Goal: Information Seeking & Learning: Learn about a topic

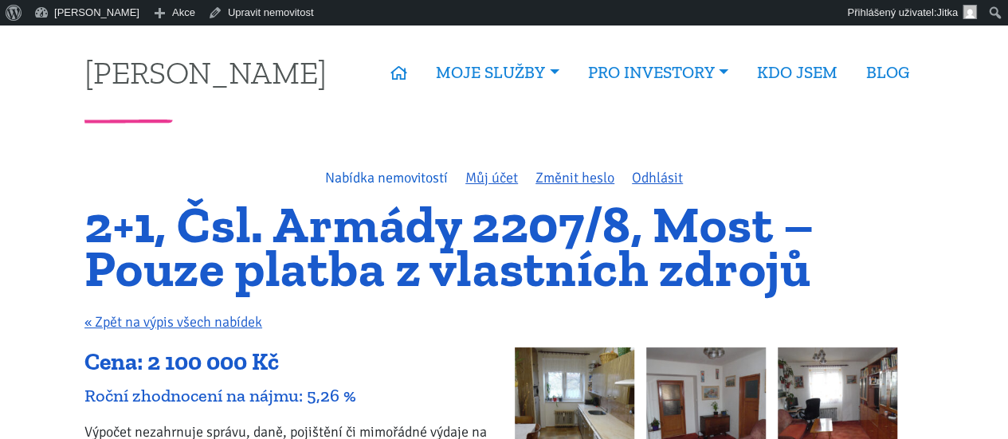
click at [355, 177] on link "Nabídka nemovitostí" at bounding box center [386, 178] width 123 height 18
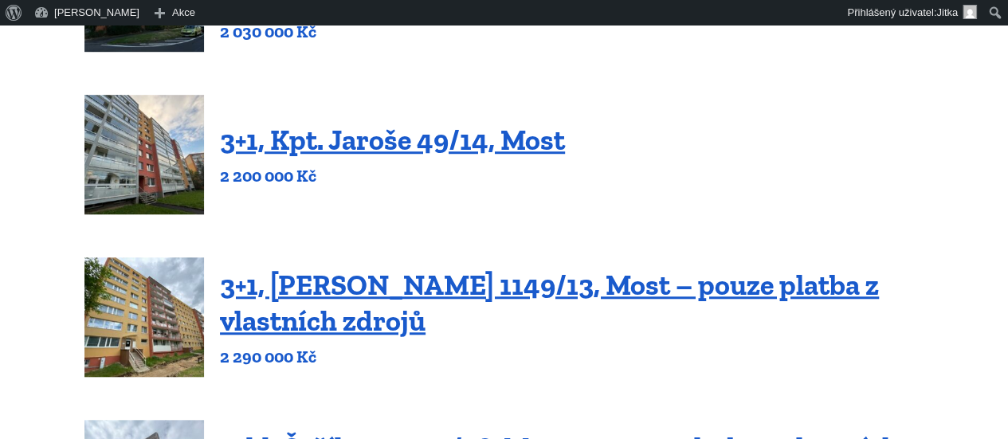
scroll to position [558, 0]
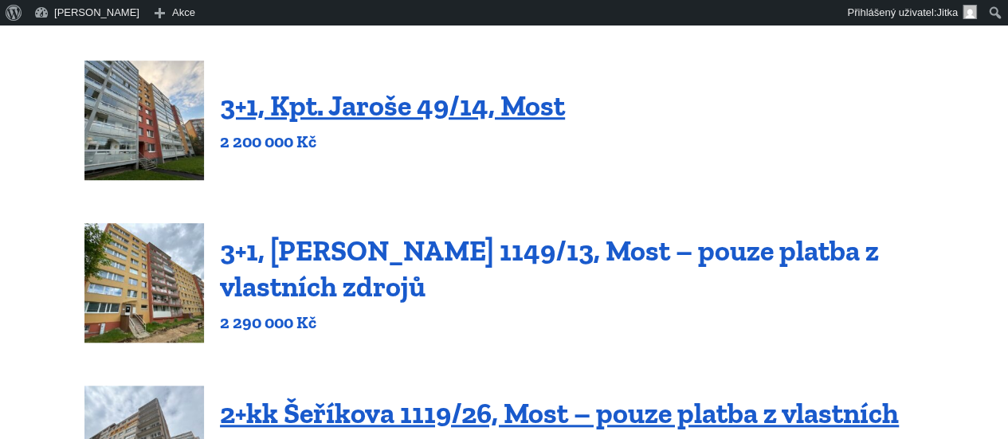
click at [359, 265] on link "3+1, [PERSON_NAME] 1149/13, Most – pouze platba z vlastních zdrojů" at bounding box center [549, 268] width 659 height 70
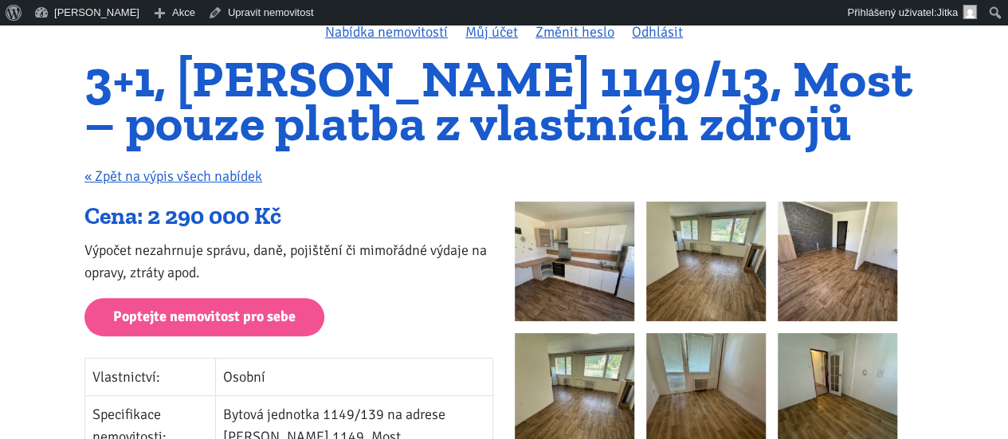
scroll to position [80, 0]
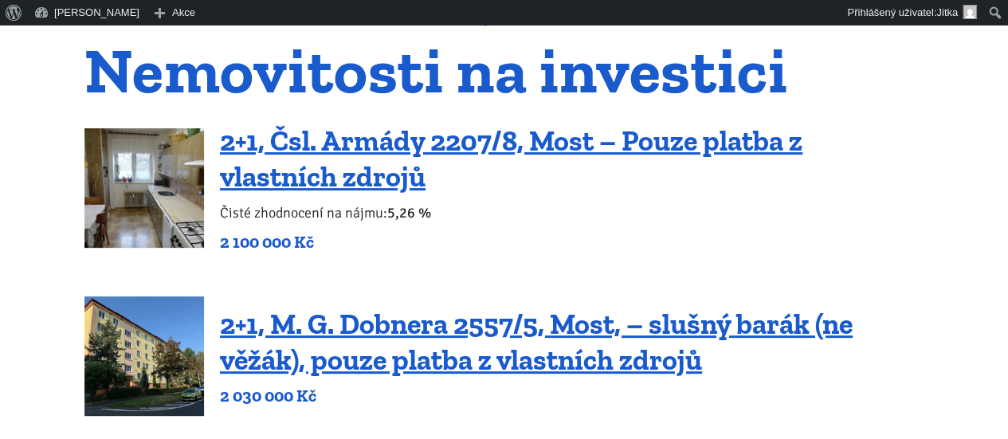
scroll to position [239, 0]
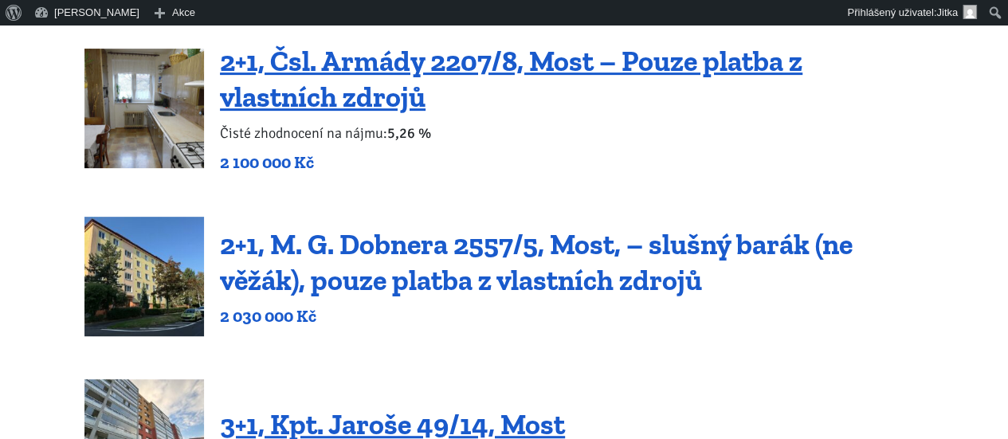
click at [498, 257] on link "2+1, M. G. Dobnera 2557/5, Most, – slušný barák (ne věžák), pouze platba z vlas…" at bounding box center [536, 262] width 633 height 70
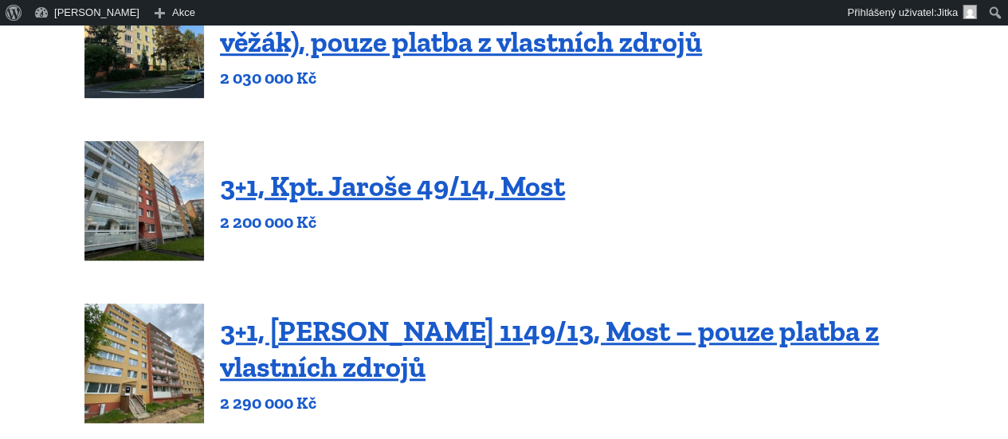
scroll to position [330, 0]
